Goal: Navigation & Orientation: Find specific page/section

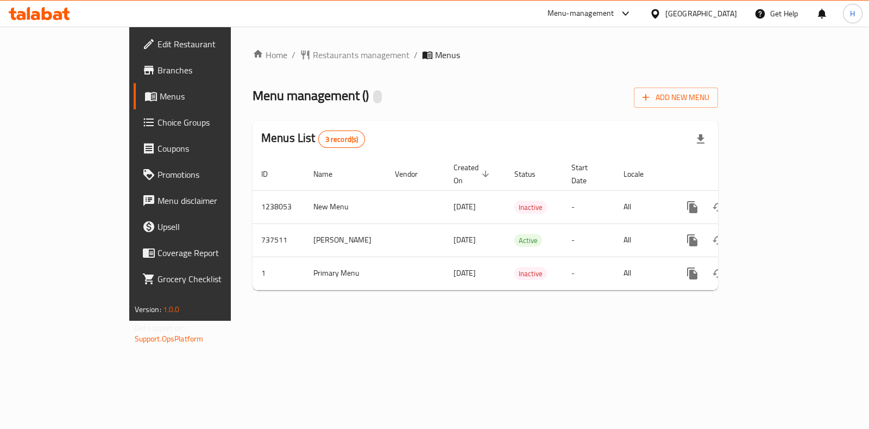
click at [614, 17] on div "Menu-management" at bounding box center [581, 13] width 67 height 13
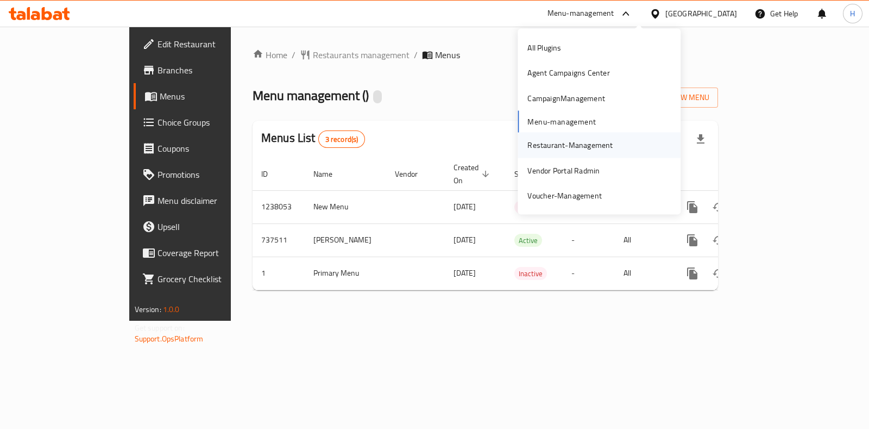
click at [562, 149] on div "Restaurant-Management" at bounding box center [569, 145] width 85 height 12
